Goal: Task Accomplishment & Management: Complete application form

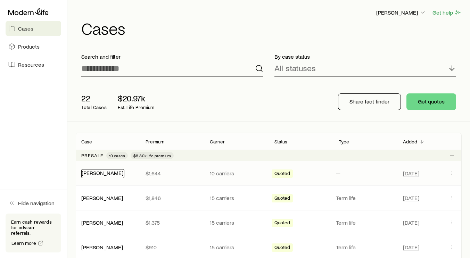
click at [99, 176] on div "[PERSON_NAME]" at bounding box center [102, 173] width 43 height 9
click at [101, 173] on link "[PERSON_NAME]" at bounding box center [103, 173] width 42 height 7
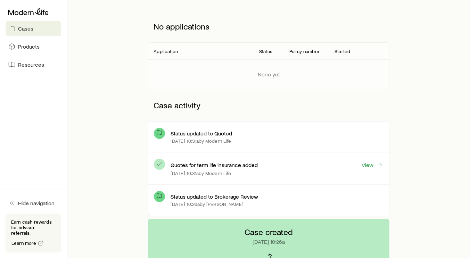
scroll to position [91, 0]
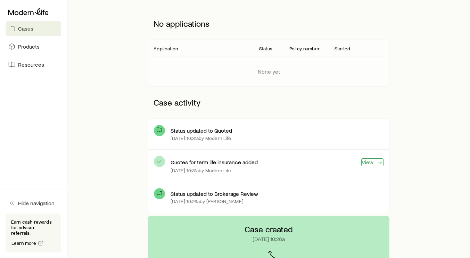
click at [367, 165] on link "View" at bounding box center [372, 162] width 22 height 8
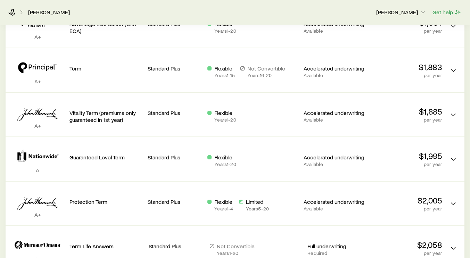
scroll to position [469, 0]
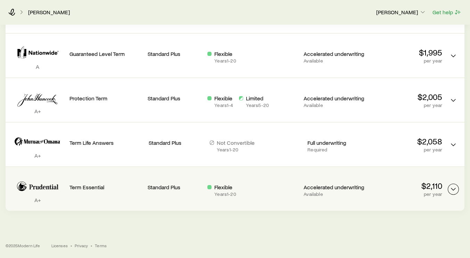
click at [451, 190] on icon "Term quotes" at bounding box center [453, 189] width 8 height 8
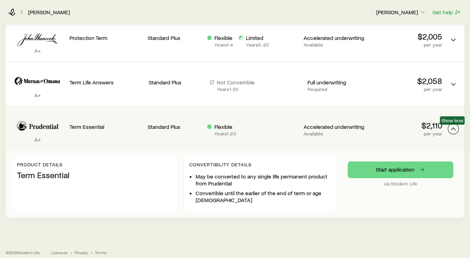
scroll to position [529, 0]
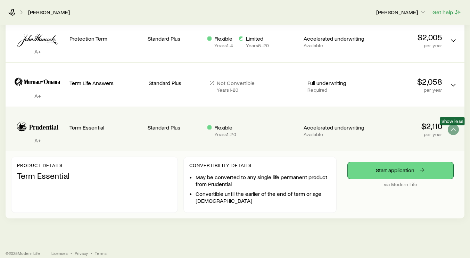
click at [414, 170] on link "Start application" at bounding box center [401, 170] width 106 height 17
